Goal: Task Accomplishment & Management: Manage account settings

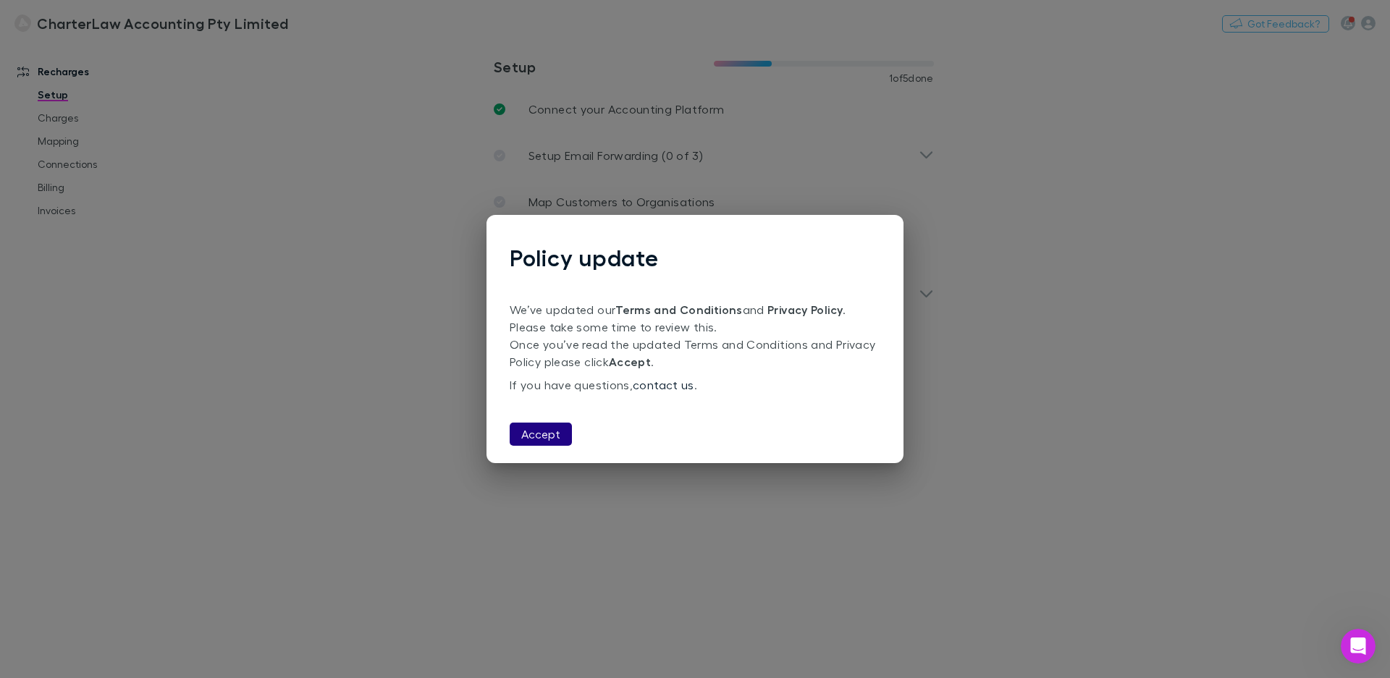
click at [539, 437] on button "Accept" at bounding box center [541, 434] width 62 height 23
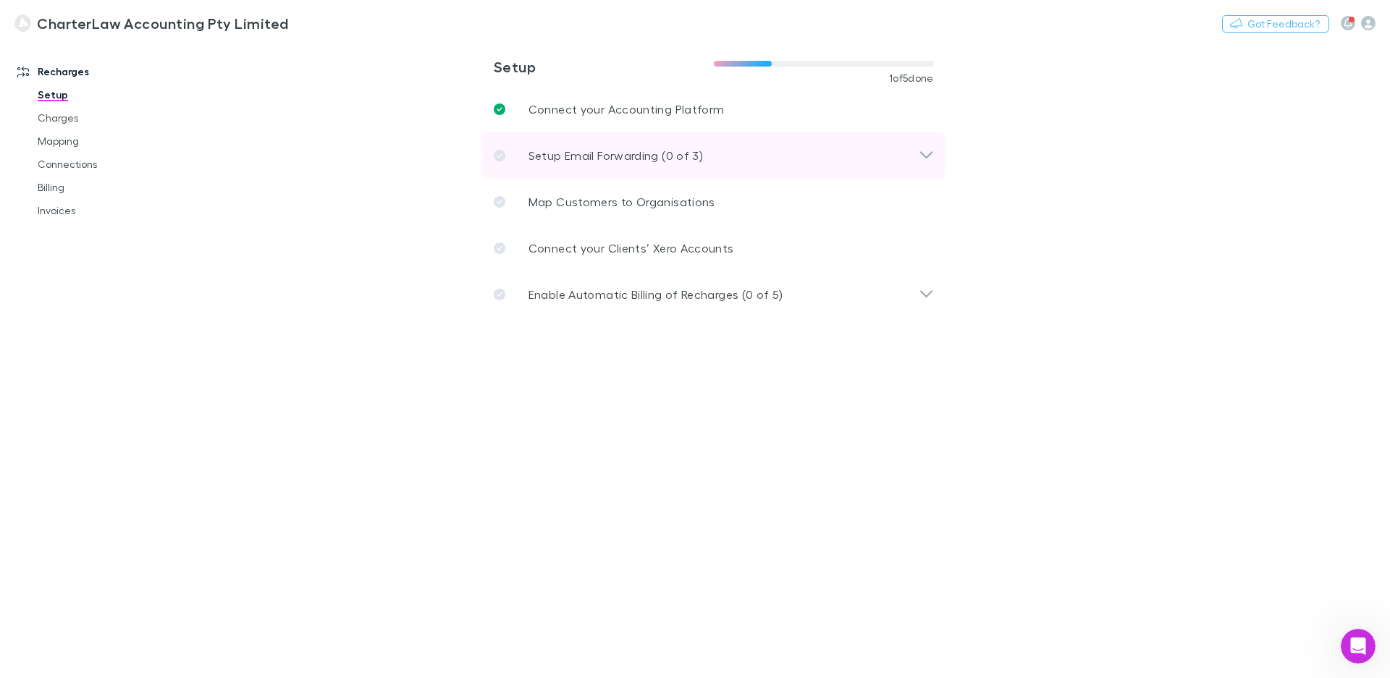
click at [929, 156] on icon at bounding box center [926, 154] width 12 height 7
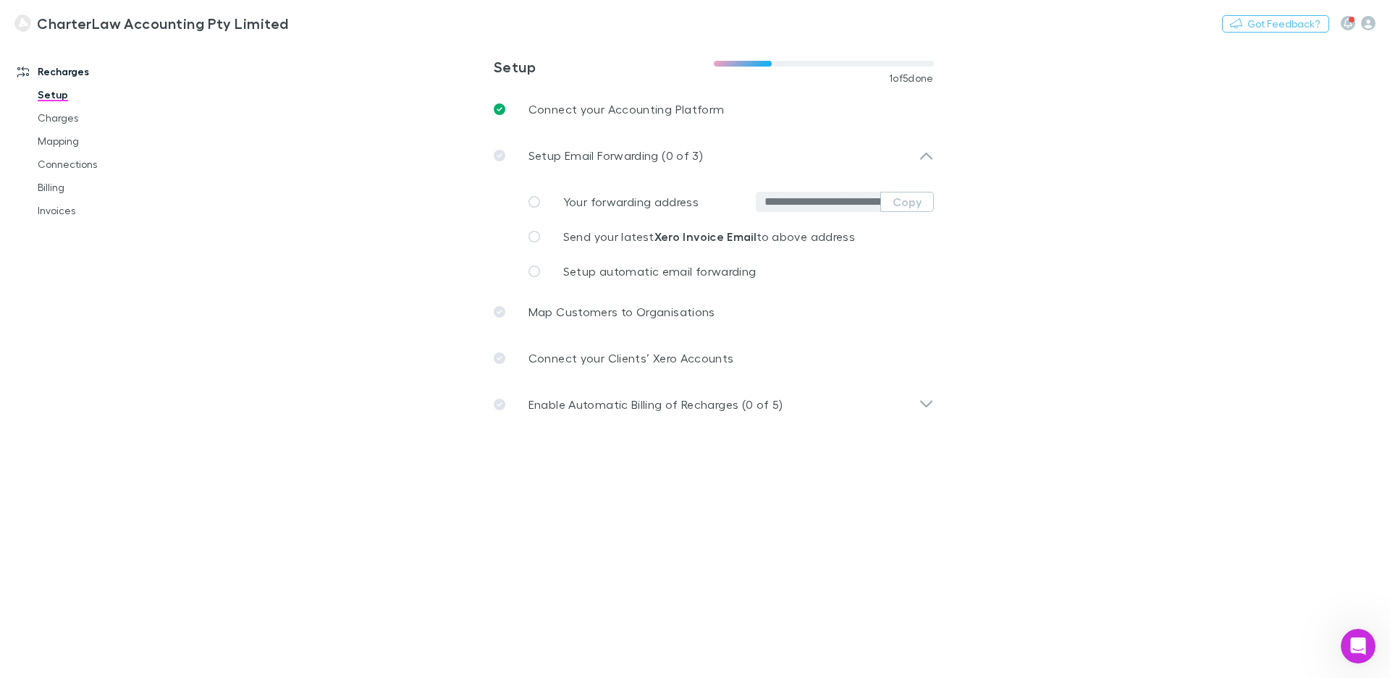
click at [827, 206] on input "**********" at bounding box center [823, 202] width 116 height 14
click at [935, 406] on div "Enable Automatic Billing of Recharges (0 of 5)" at bounding box center [713, 405] width 463 height 46
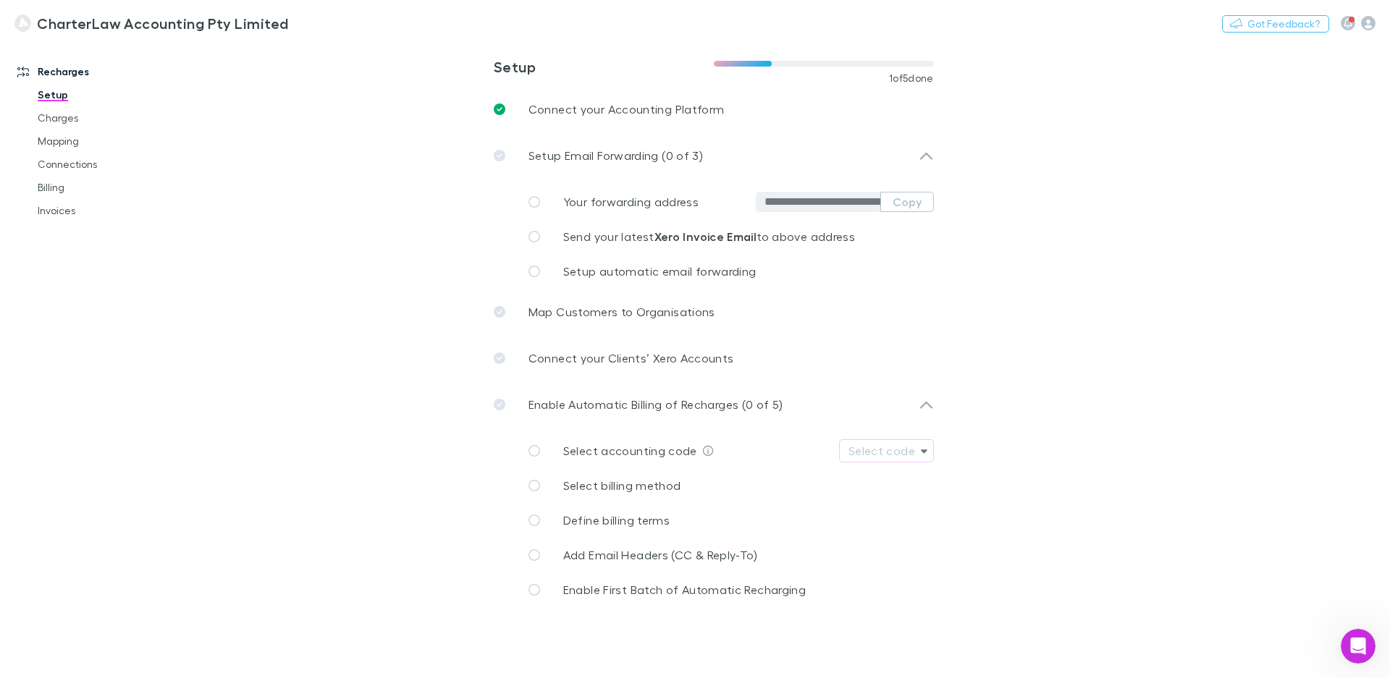
click at [174, 25] on h3 "CharterLaw Accounting Pty Limited" at bounding box center [162, 22] width 251 height 17
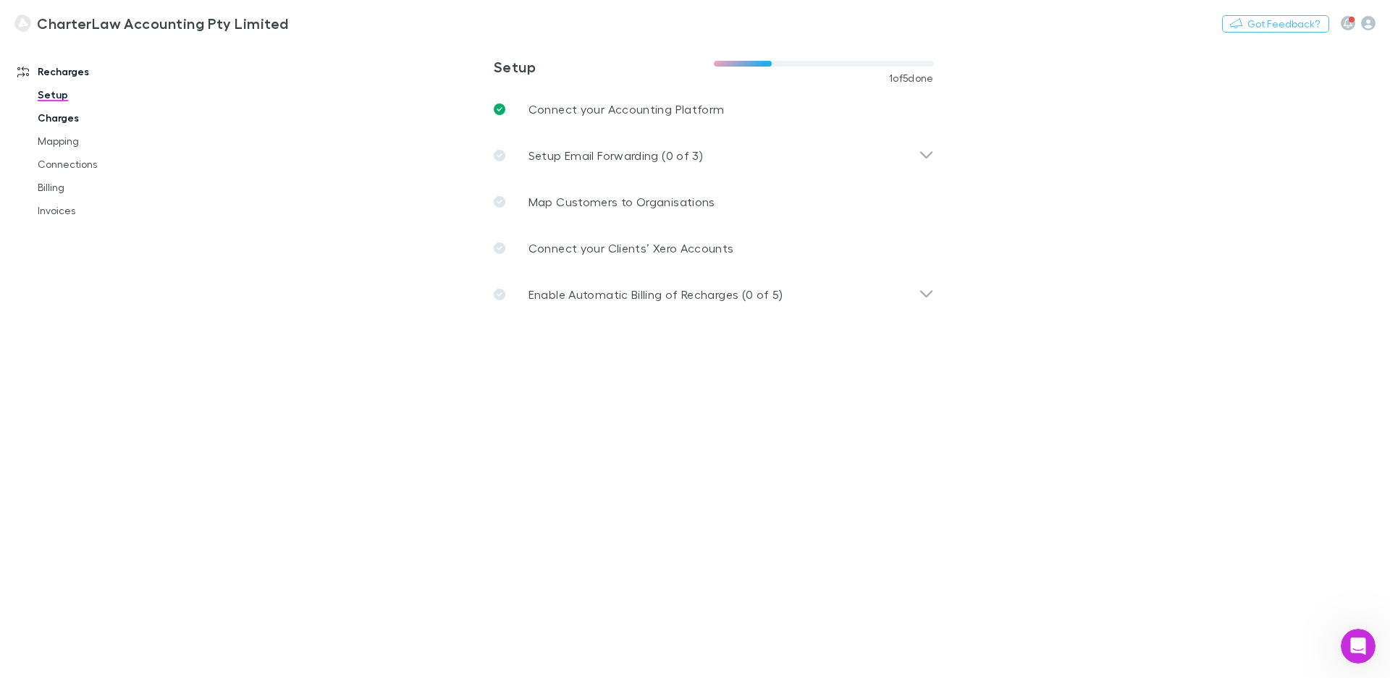
click at [58, 115] on link "Charges" at bounding box center [110, 117] width 174 height 23
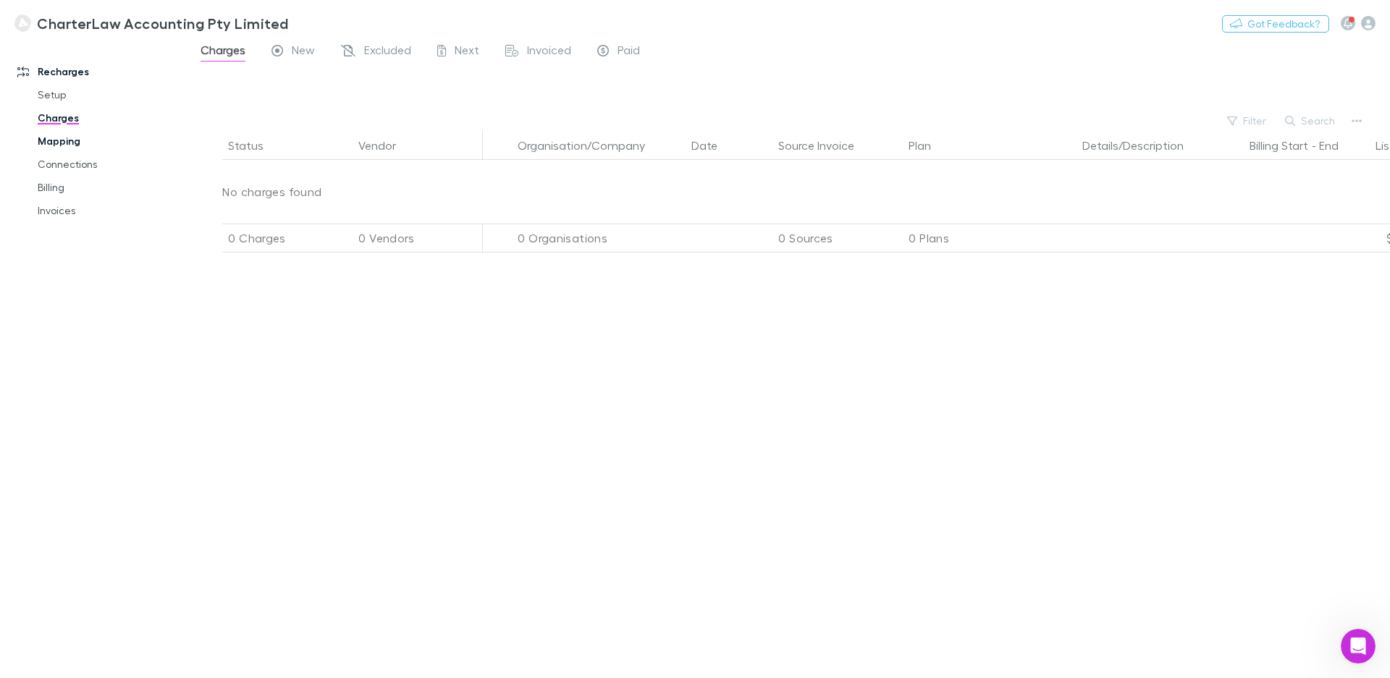
click at [51, 144] on link "Mapping" at bounding box center [110, 141] width 174 height 23
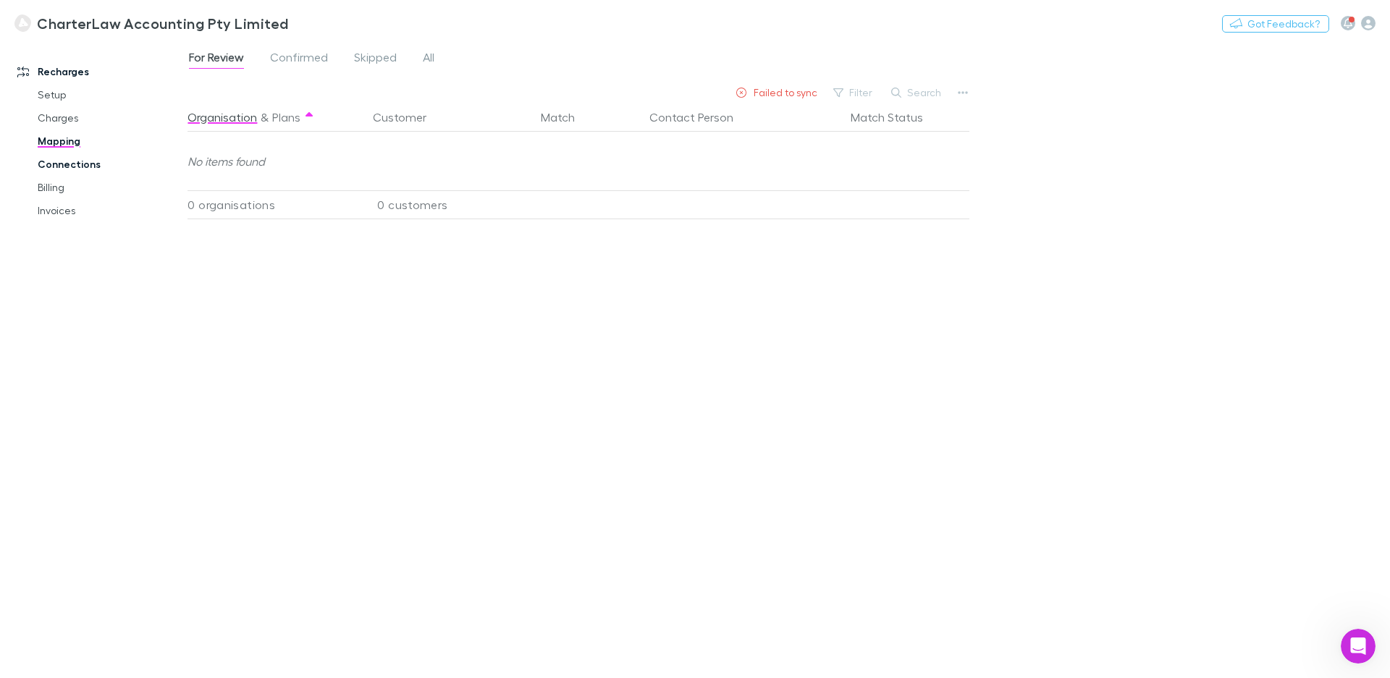
click at [64, 165] on link "Connections" at bounding box center [110, 164] width 174 height 23
click at [46, 189] on link "Billing" at bounding box center [110, 187] width 174 height 23
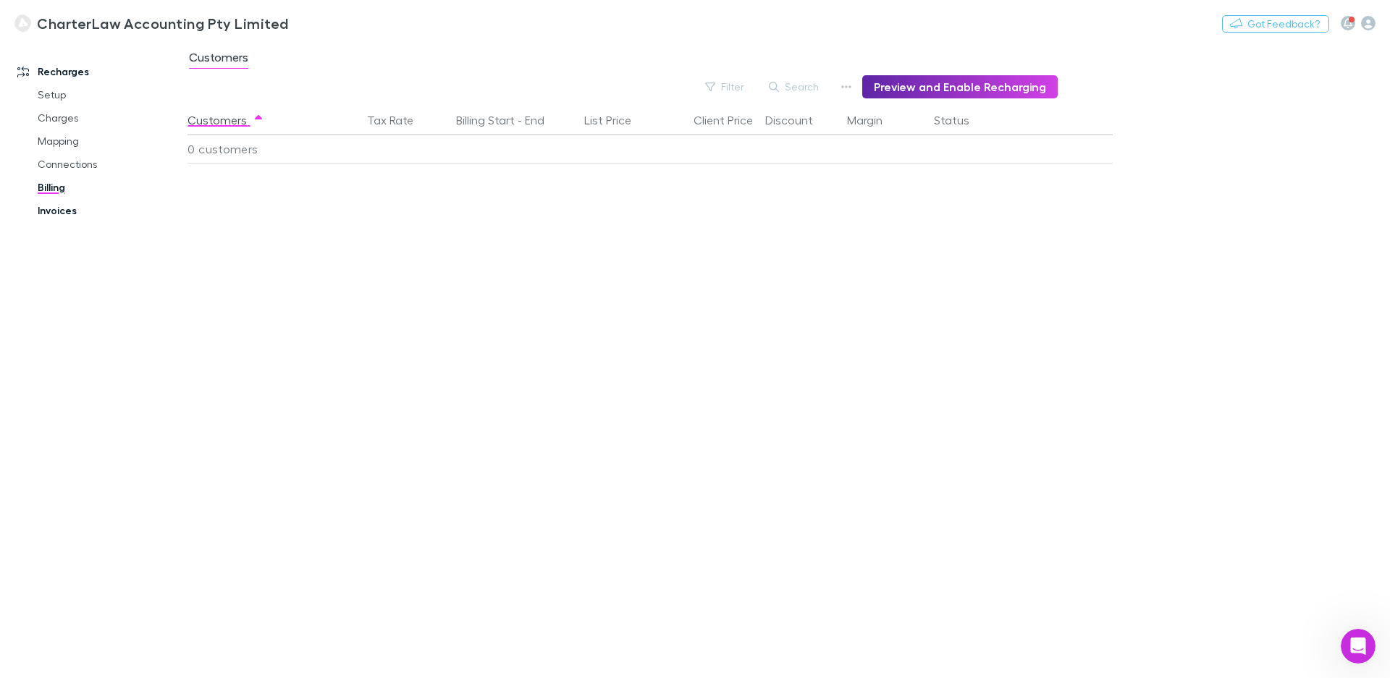
click at [56, 212] on link "Invoices" at bounding box center [110, 210] width 174 height 23
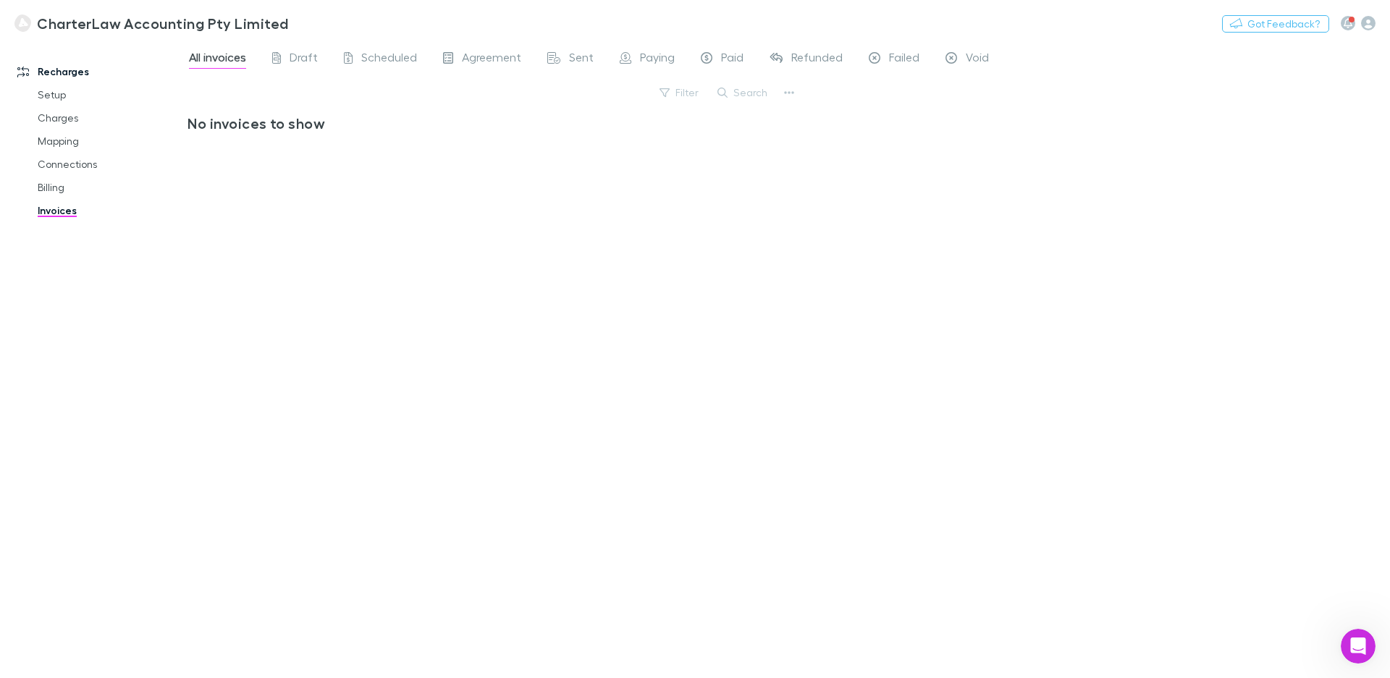
click at [21, 27] on img at bounding box center [22, 22] width 17 height 17
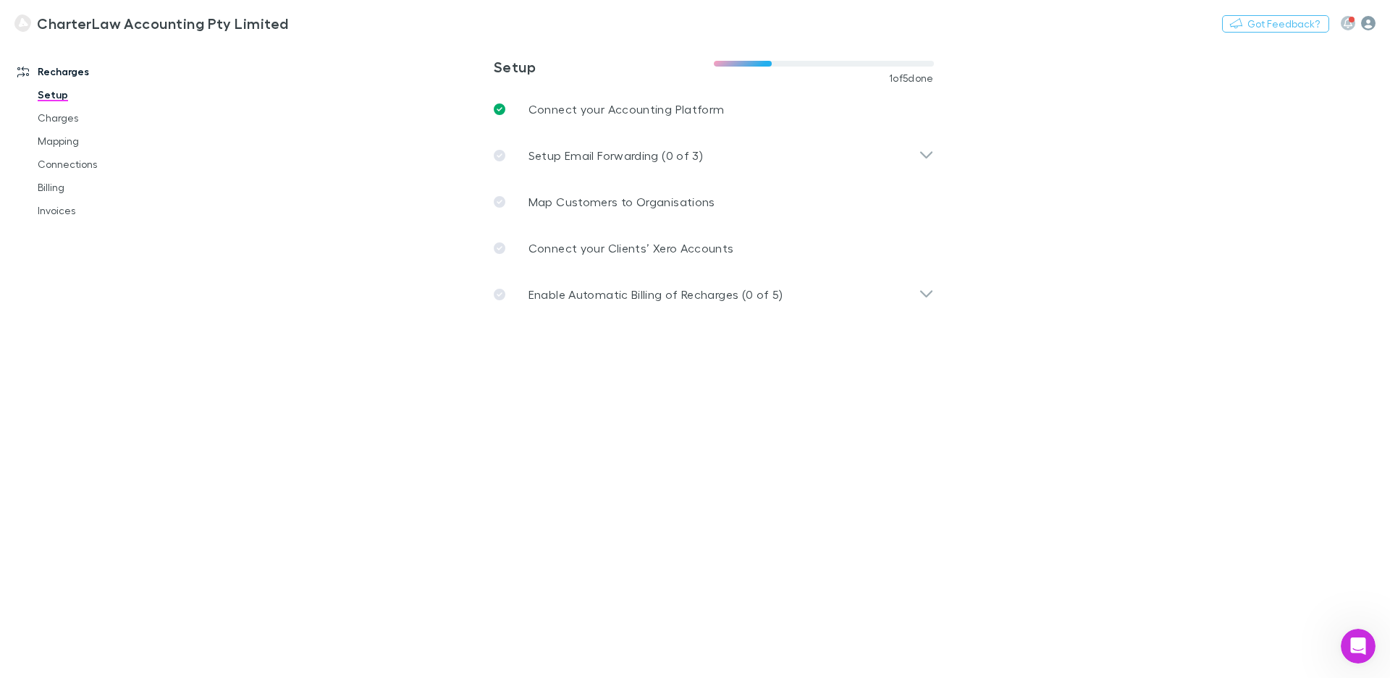
click at [1371, 25] on icon "button" at bounding box center [1368, 23] width 14 height 14
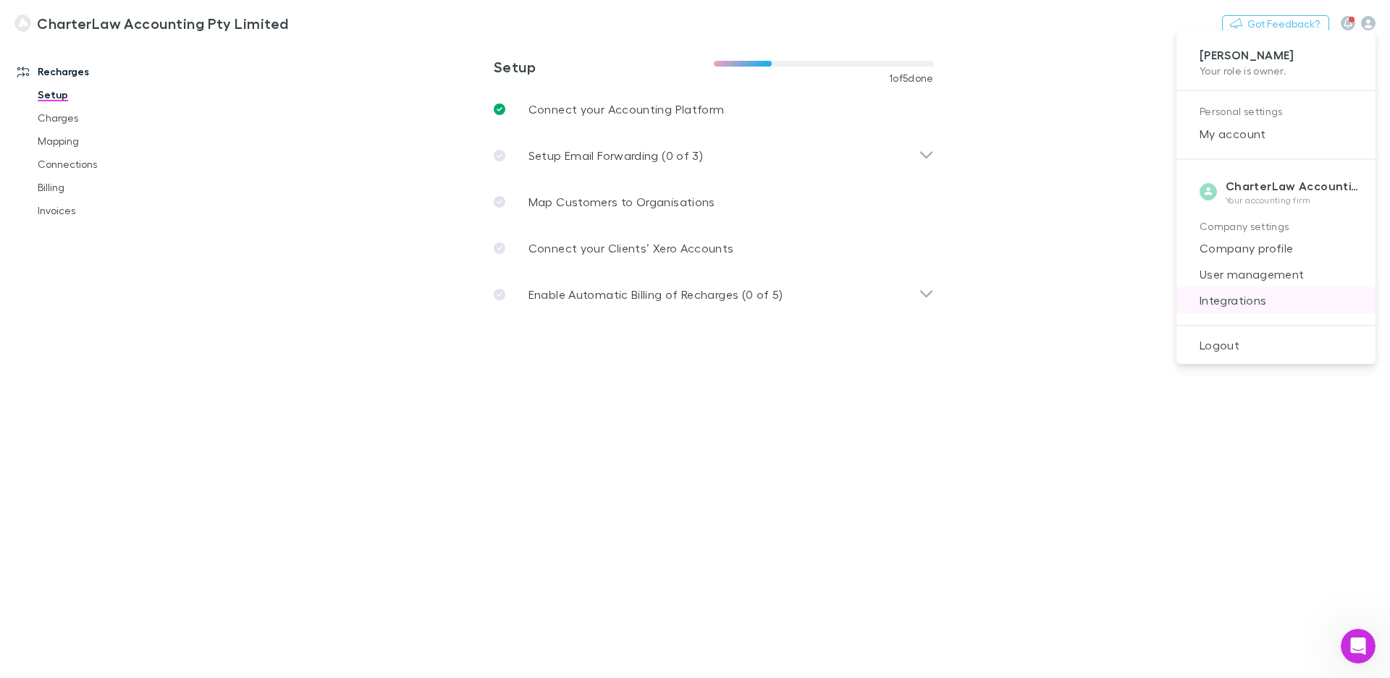
click at [1222, 308] on span "Integrations" at bounding box center [1276, 300] width 176 height 17
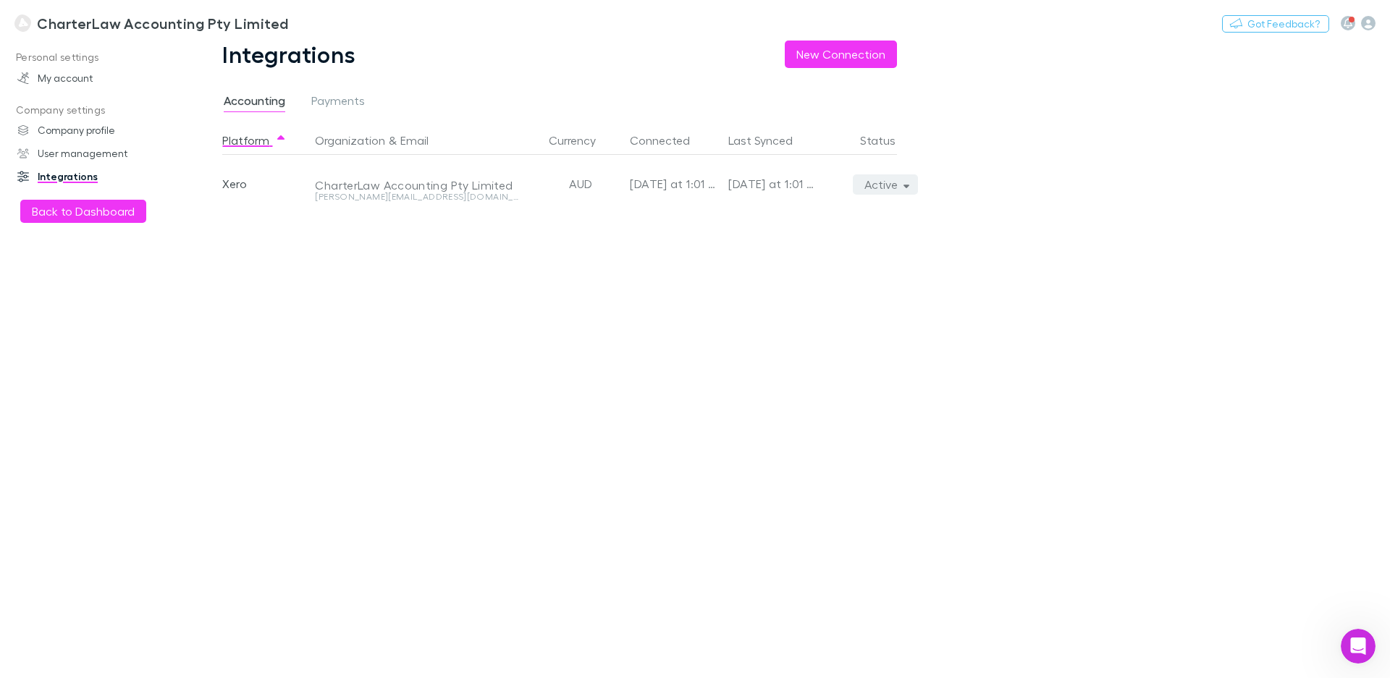
click at [908, 190] on button "Active" at bounding box center [886, 185] width 66 height 20
click at [908, 190] on div at bounding box center [695, 339] width 1390 height 678
click at [62, 156] on link "User management" at bounding box center [100, 153] width 194 height 23
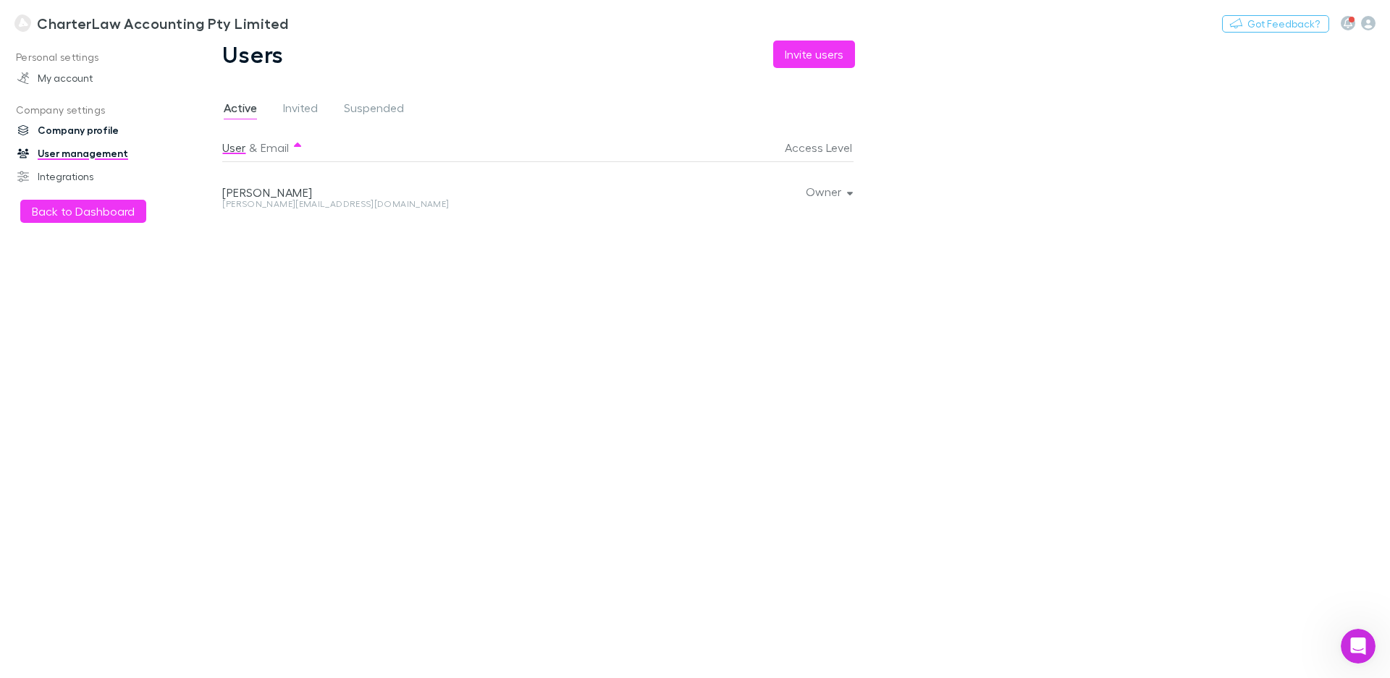
click at [80, 129] on link "Company profile" at bounding box center [100, 130] width 194 height 23
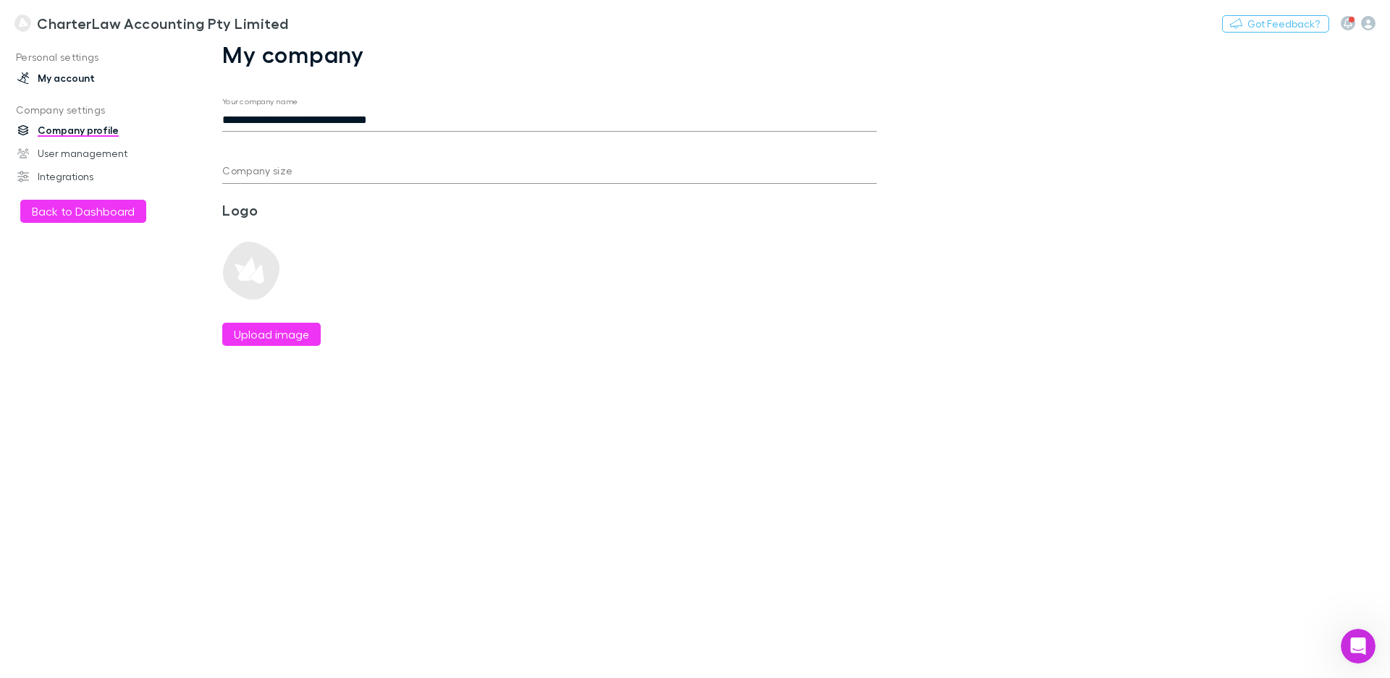
click at [65, 82] on link "My account" at bounding box center [100, 78] width 194 height 23
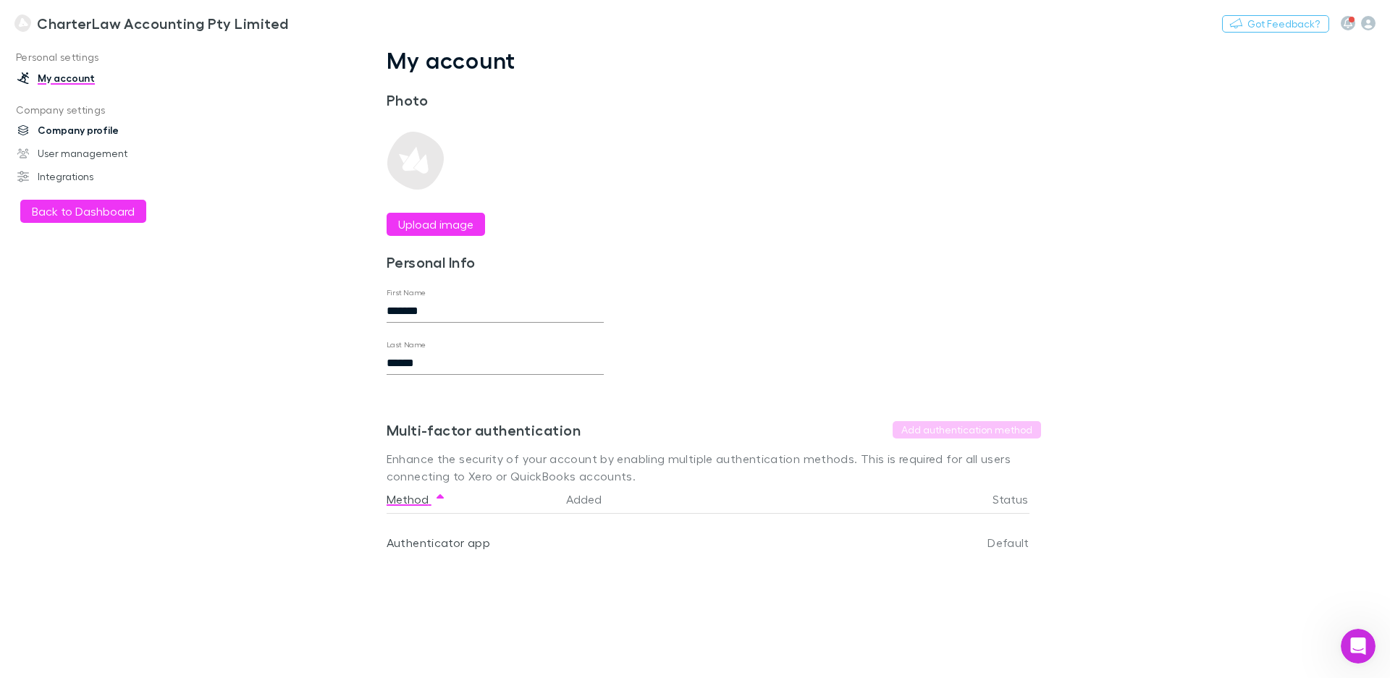
click at [89, 130] on link "Company profile" at bounding box center [100, 130] width 194 height 23
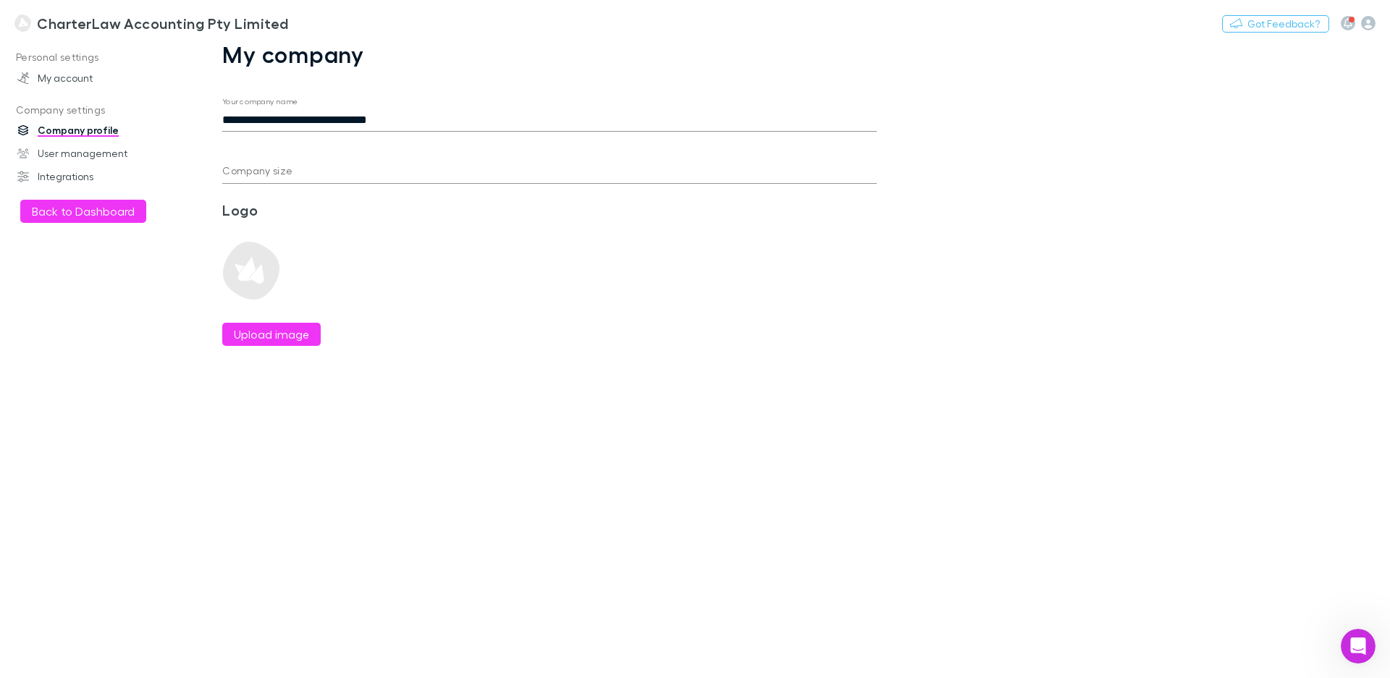
click at [294, 171] on input "Company size" at bounding box center [549, 172] width 655 height 23
click at [241, 270] on img at bounding box center [251, 281] width 58 height 58
click at [151, 277] on div "Personal settings My account Company settings Company profile User management I…" at bounding box center [100, 357] width 200 height 622
click at [242, 175] on input "Company size" at bounding box center [549, 172] width 655 height 23
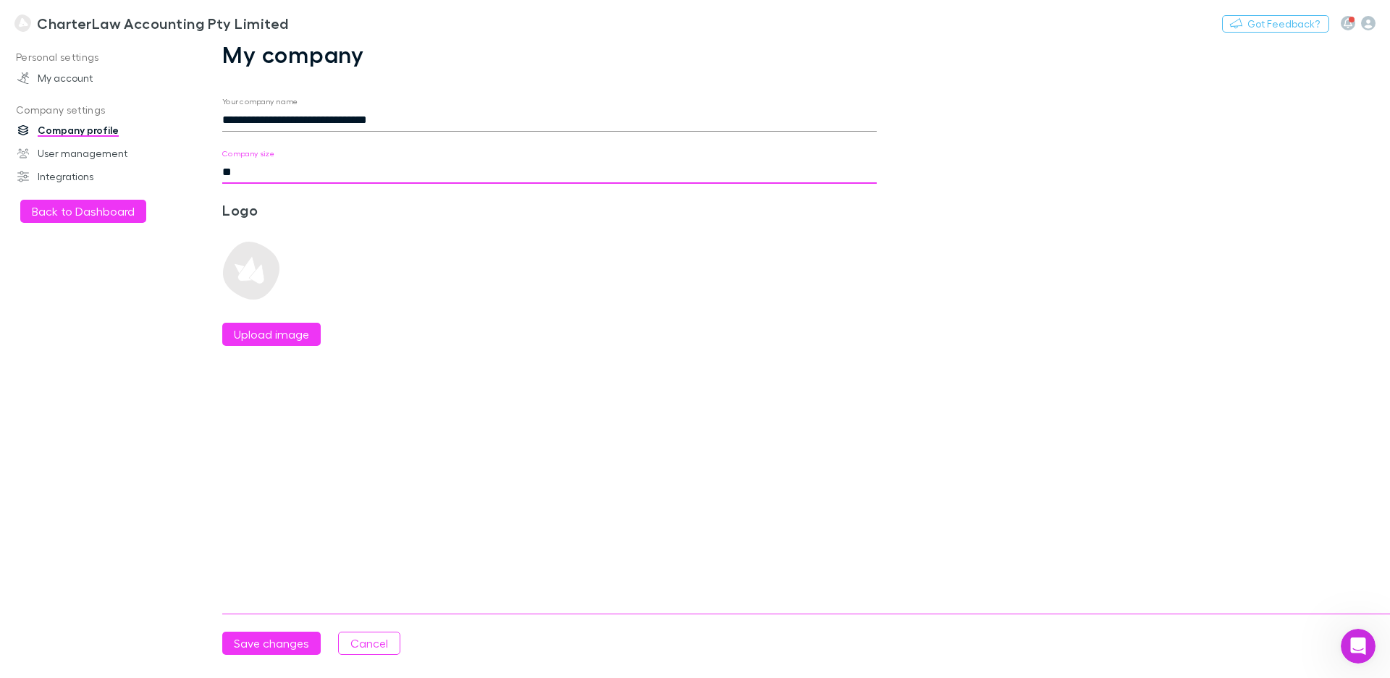
type input "**"
click at [244, 262] on img at bounding box center [251, 271] width 58 height 58
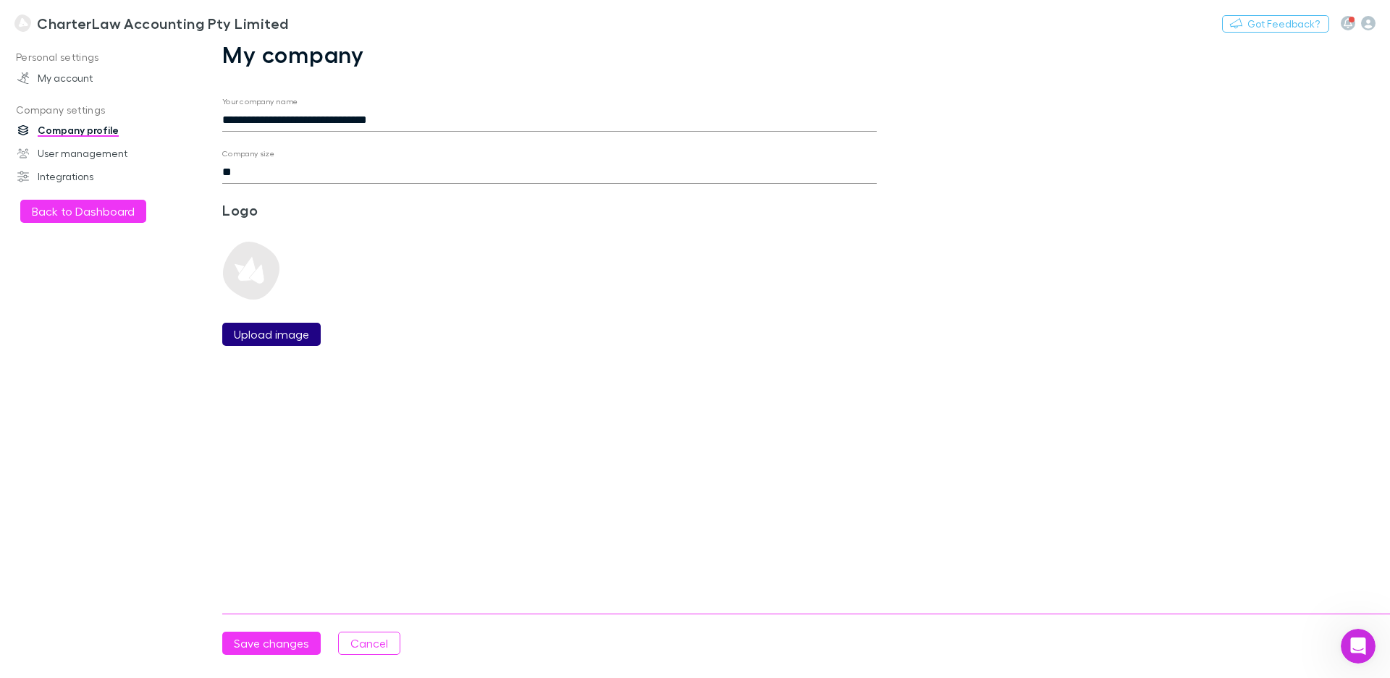
click at [257, 337] on label "Upload image" at bounding box center [271, 334] width 75 height 17
click at [0, 0] on input "Upload image" at bounding box center [0, 0] width 0 height 0
click at [252, 303] on label "Upload image" at bounding box center [271, 293] width 75 height 17
click at [0, 0] on input "Upload image" at bounding box center [0, 0] width 0 height 0
click at [265, 303] on label "Upload image" at bounding box center [271, 293] width 75 height 17
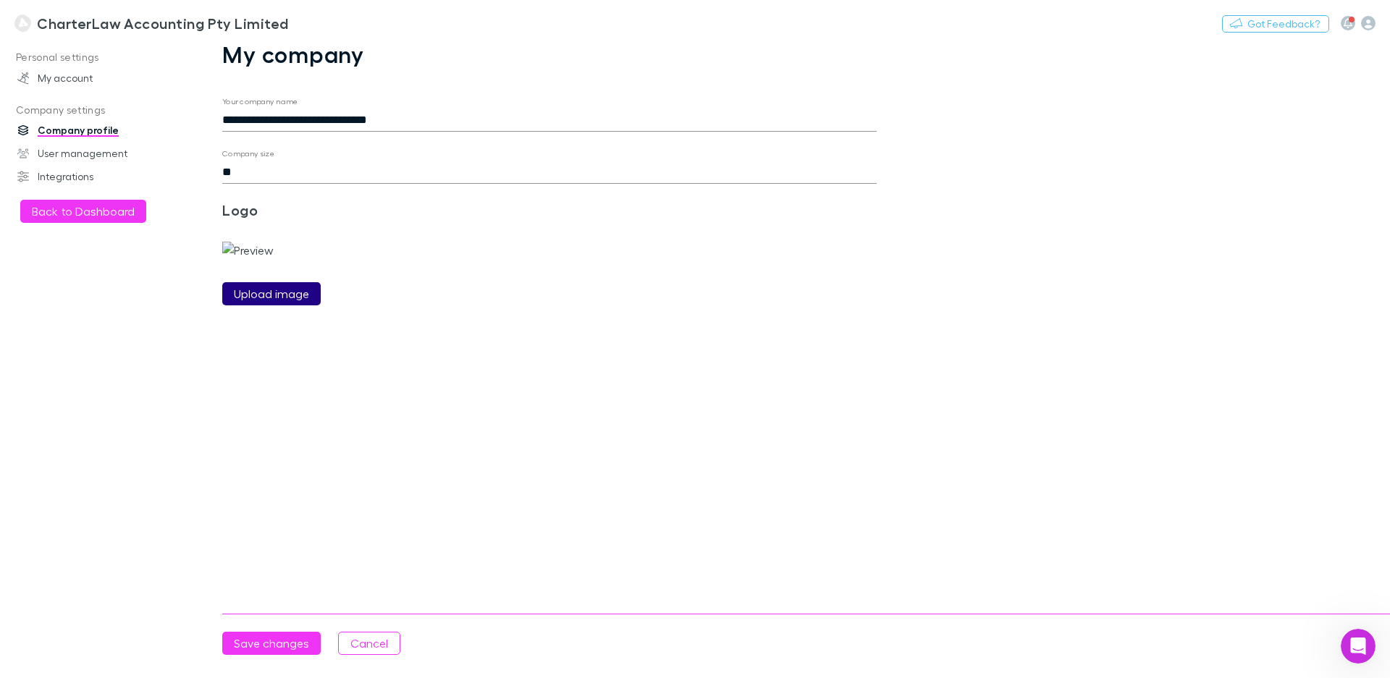
click at [0, 0] on input "Upload image" at bounding box center [0, 0] width 0 height 0
click at [249, 303] on label "Upload image" at bounding box center [271, 293] width 75 height 17
click at [0, 0] on input "Upload image" at bounding box center [0, 0] width 0 height 0
click at [262, 303] on label "Upload image" at bounding box center [271, 293] width 75 height 17
click at [0, 0] on input "Upload image" at bounding box center [0, 0] width 0 height 0
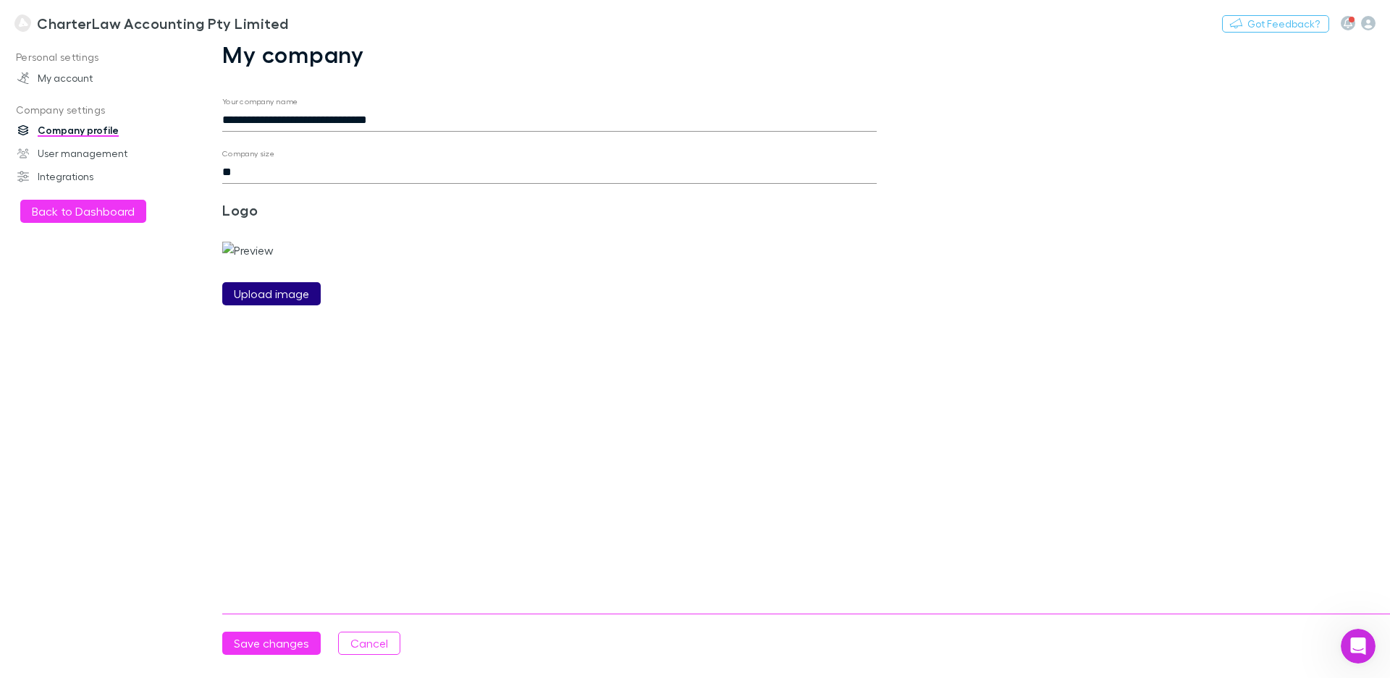
click at [289, 303] on label "Upload image" at bounding box center [271, 293] width 75 height 17
click at [0, 0] on input "Upload image" at bounding box center [0, 0] width 0 height 0
click at [254, 303] on label "Upload image" at bounding box center [271, 293] width 75 height 17
click at [0, 0] on input "Upload image" at bounding box center [0, 0] width 0 height 0
click at [285, 303] on label "Upload image" at bounding box center [271, 293] width 75 height 17
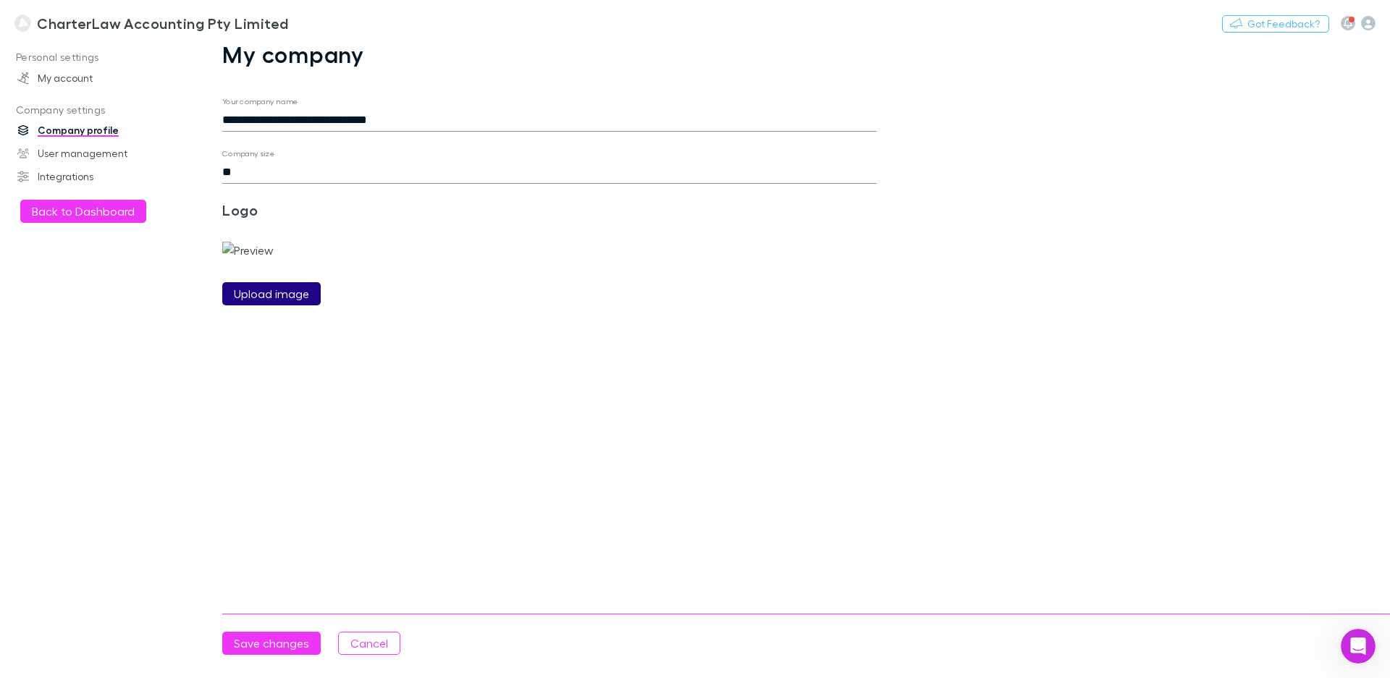
click at [0, 0] on input "Upload image" at bounding box center [0, 0] width 0 height 0
click at [255, 303] on label "Upload image" at bounding box center [271, 293] width 75 height 17
click at [0, 0] on input "Upload image" at bounding box center [0, 0] width 0 height 0
click at [264, 639] on button "Save changes" at bounding box center [271, 643] width 98 height 23
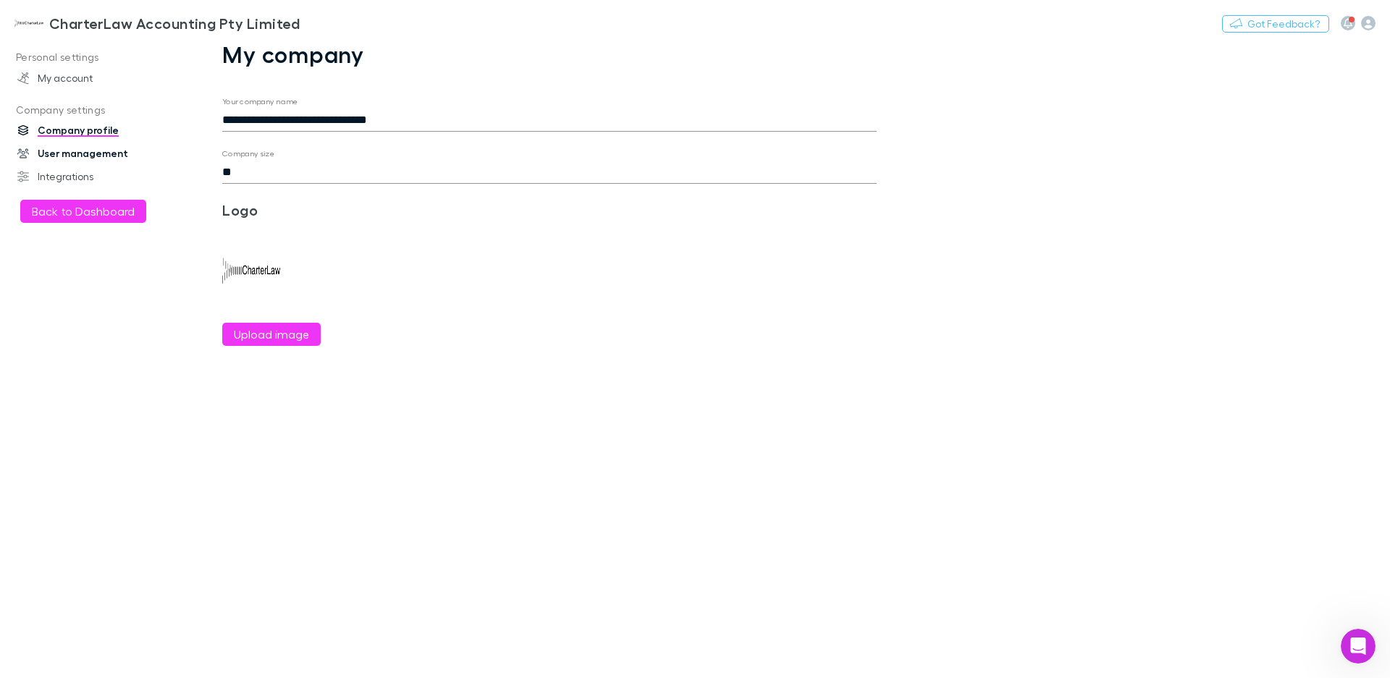
click at [74, 152] on link "User management" at bounding box center [100, 153] width 194 height 23
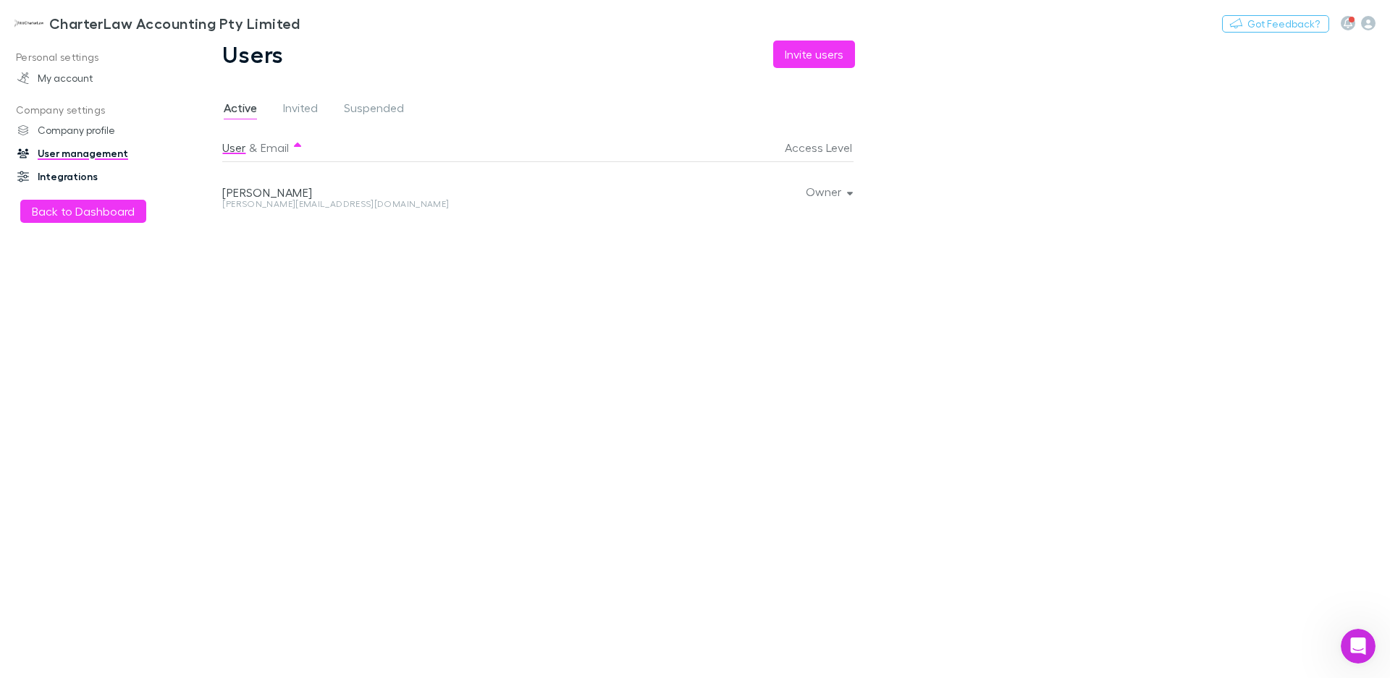
click at [70, 175] on link "Integrations" at bounding box center [100, 176] width 194 height 23
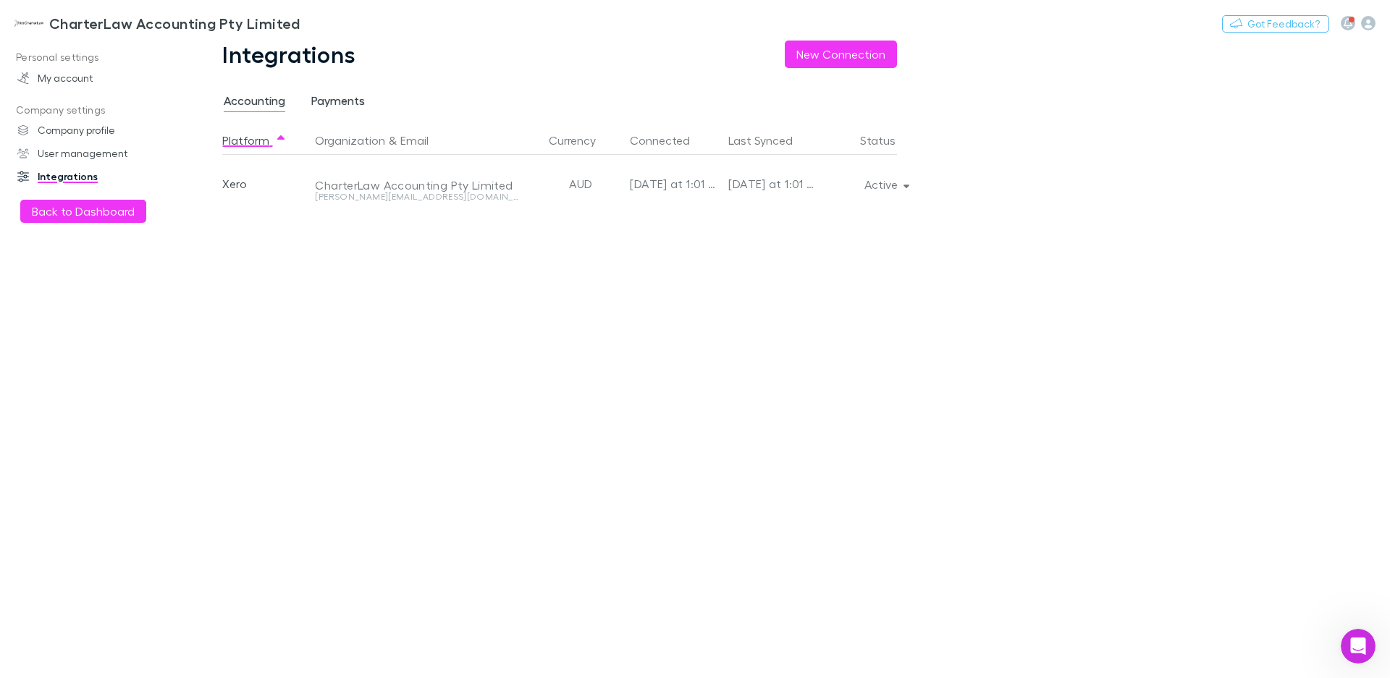
click at [328, 102] on span "Payments" at bounding box center [338, 102] width 54 height 19
click at [256, 177] on div "Platform Organization Currency Connected Status" at bounding box center [571, 402] width 698 height 552
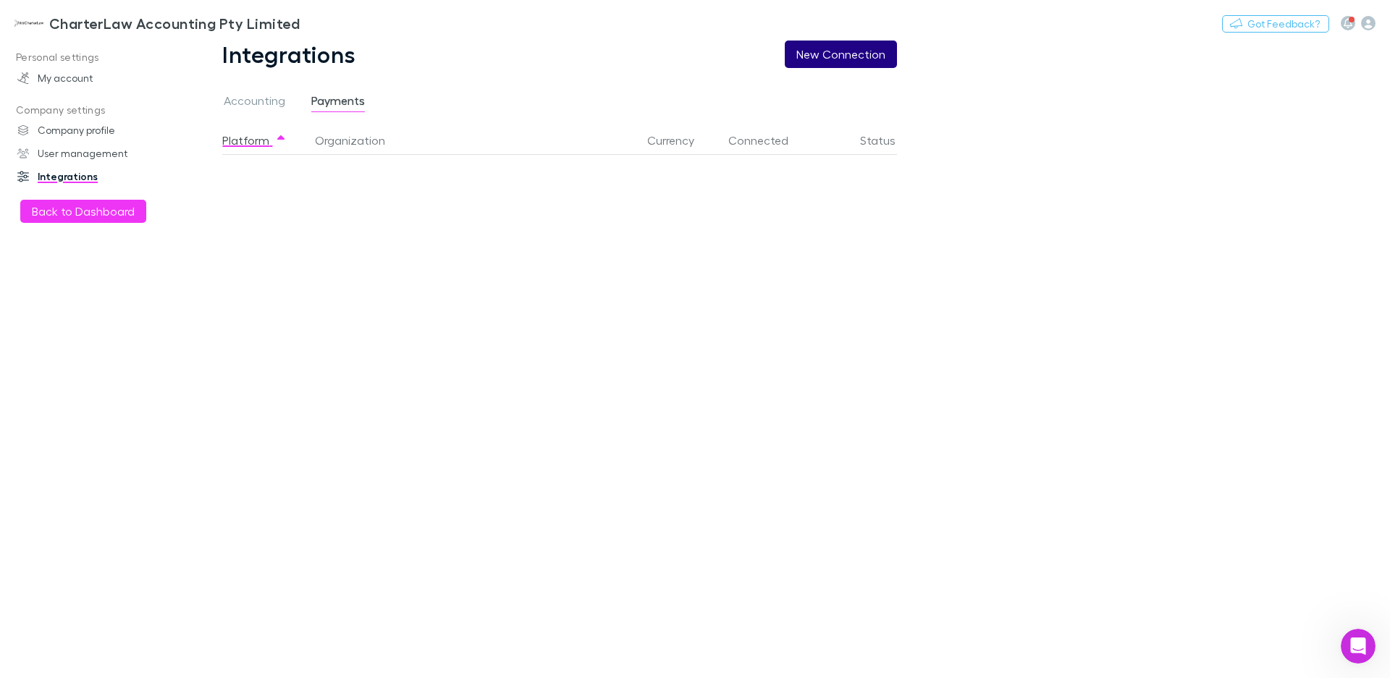
click at [820, 57] on button "New Connection" at bounding box center [841, 55] width 112 height 28
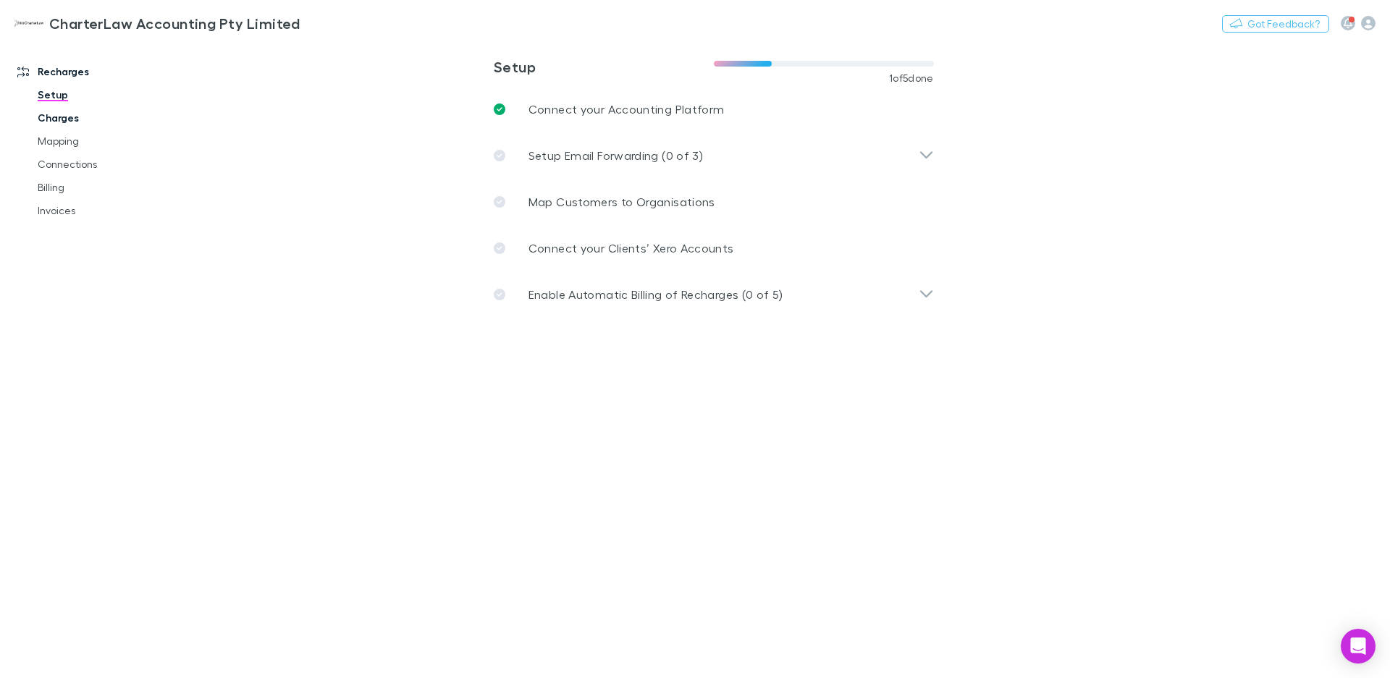
click at [67, 117] on link "Charges" at bounding box center [110, 117] width 174 height 23
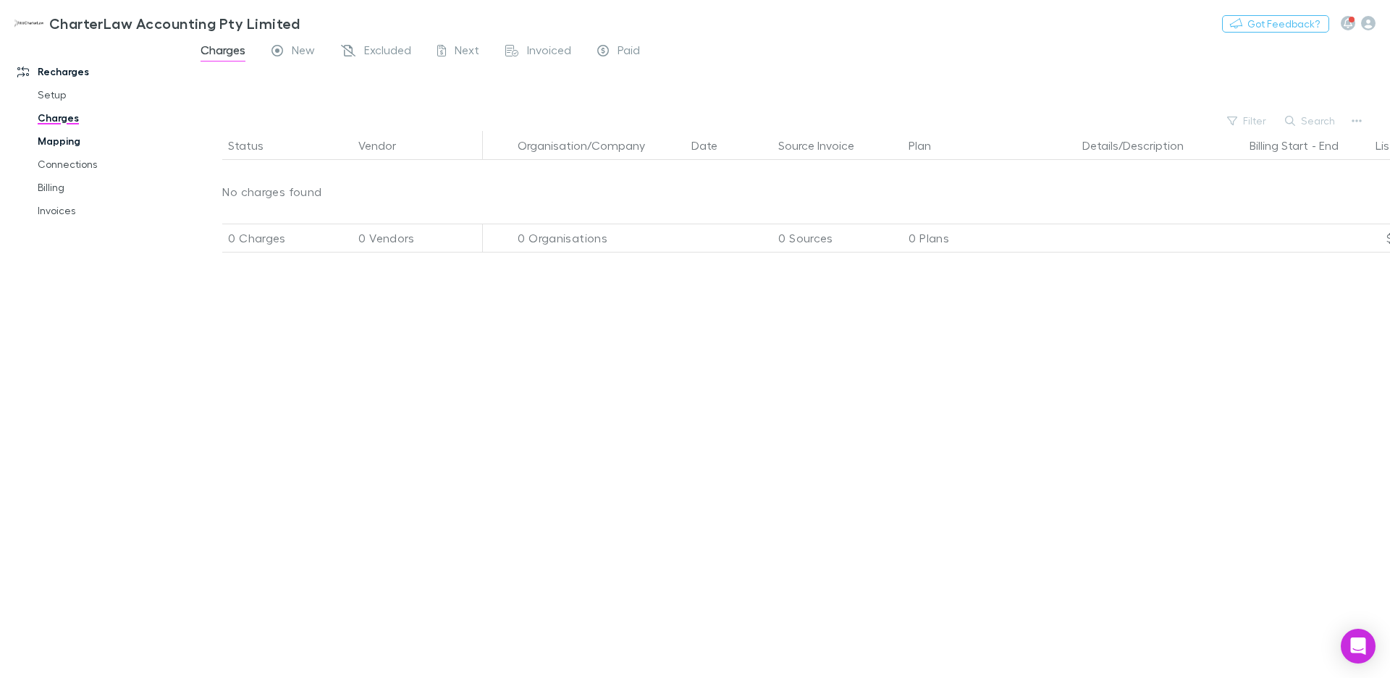
click at [56, 144] on link "Mapping" at bounding box center [110, 141] width 174 height 23
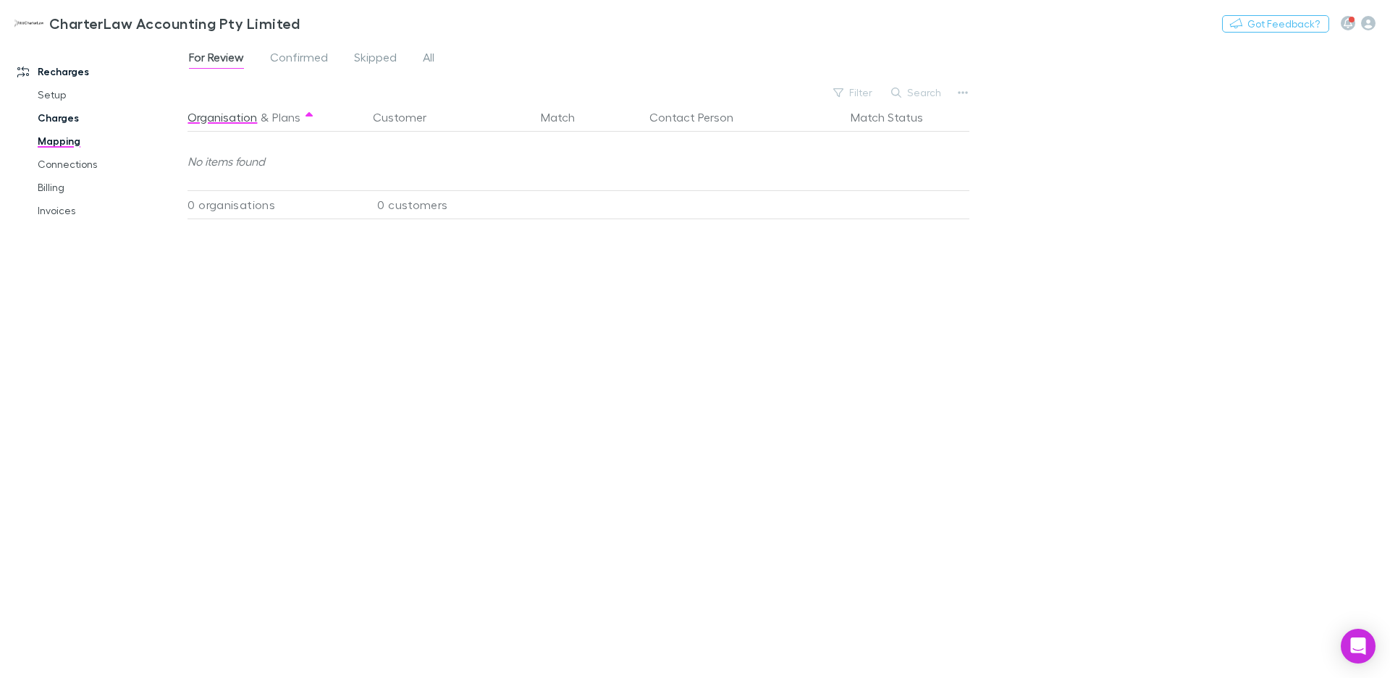
click at [59, 122] on link "Charges" at bounding box center [110, 117] width 174 height 23
